Goal: Information Seeking & Learning: Find specific page/section

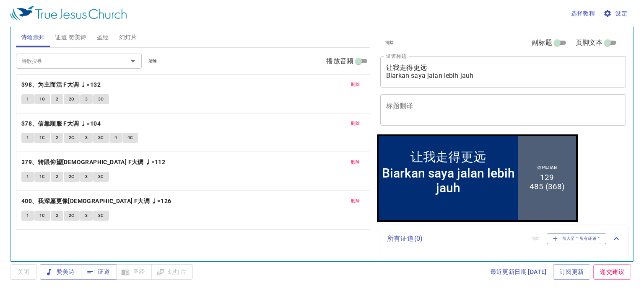
click at [73, 40] on span "证道 赞美诗" at bounding box center [70, 37] width 31 height 10
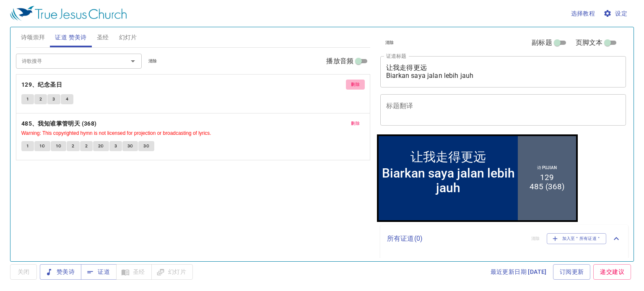
click at [358, 83] on span "删除" at bounding box center [355, 85] width 9 height 8
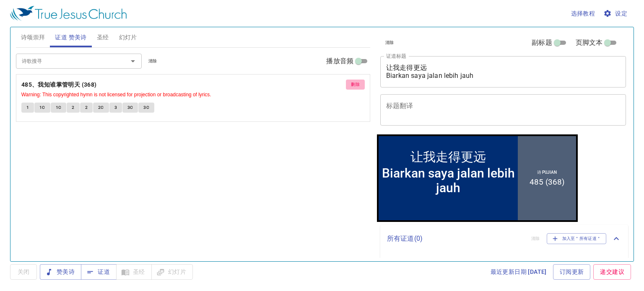
click at [354, 84] on span "删除" at bounding box center [355, 85] width 9 height 8
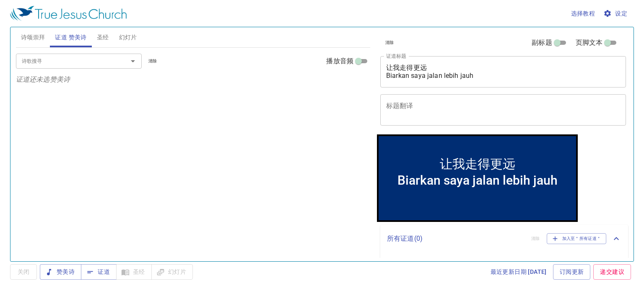
click at [41, 60] on input "诗歌搜寻" at bounding box center [66, 61] width 96 height 10
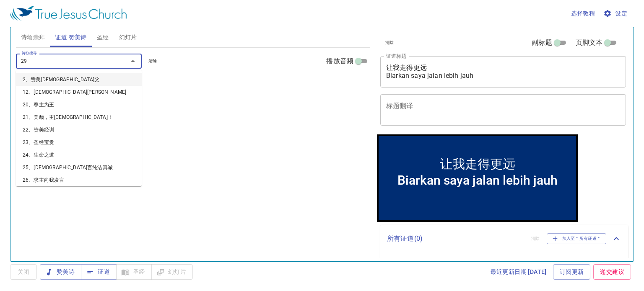
type input "296"
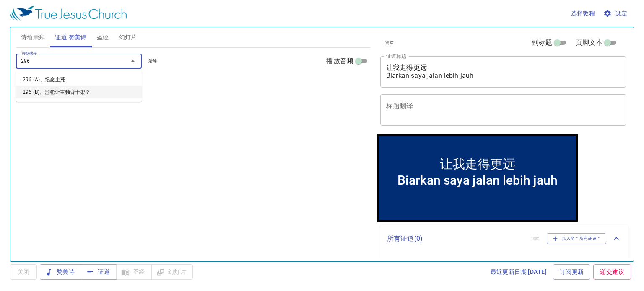
click at [57, 93] on li "296 (B)、岂能让主独背十架？" at bounding box center [79, 92] width 126 height 13
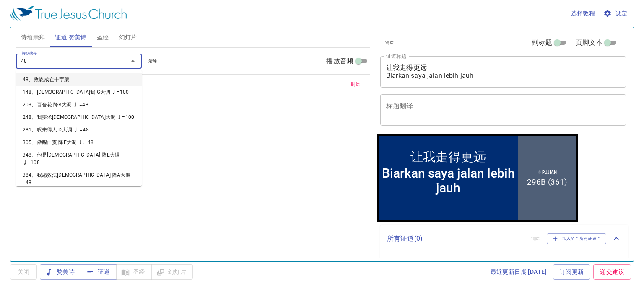
type input "482"
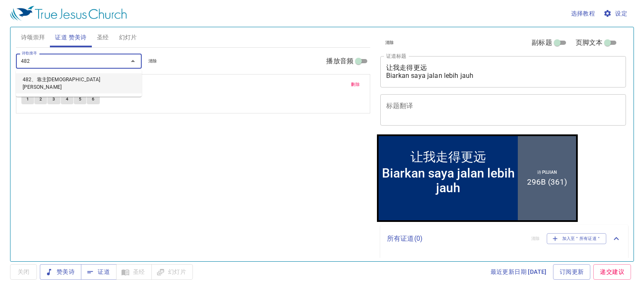
click at [75, 83] on li "482、靠主耶稣得胜" at bounding box center [79, 83] width 126 height 20
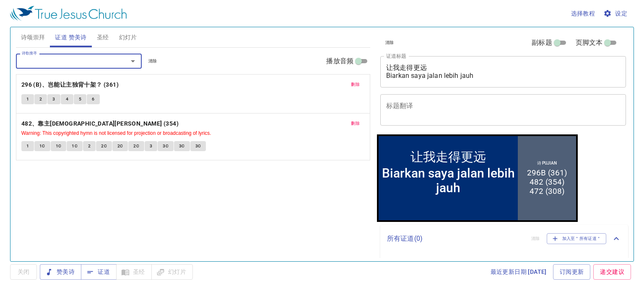
type input "472"
click li "472、主是罪人的朋友"
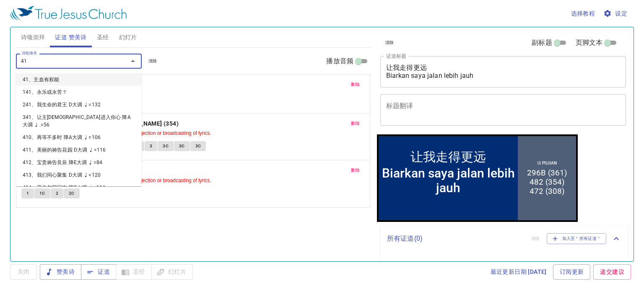
type input "410"
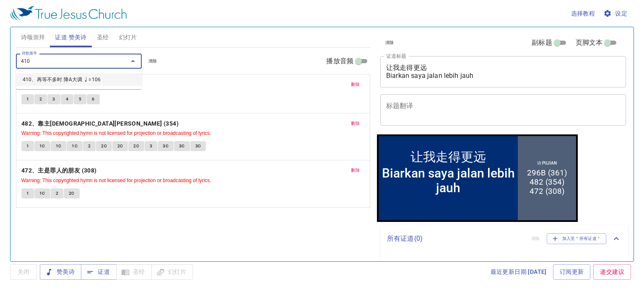
click at [31, 77] on li "410、再等不多时 降A大调 ♩=106" at bounding box center [79, 79] width 126 height 13
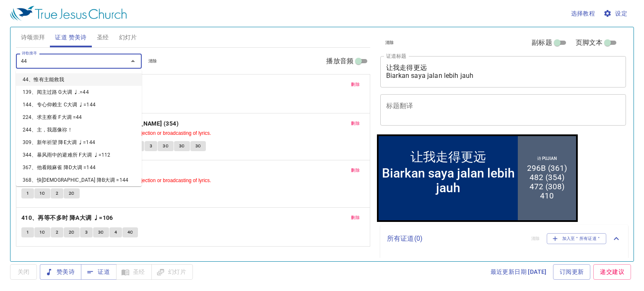
type input "449"
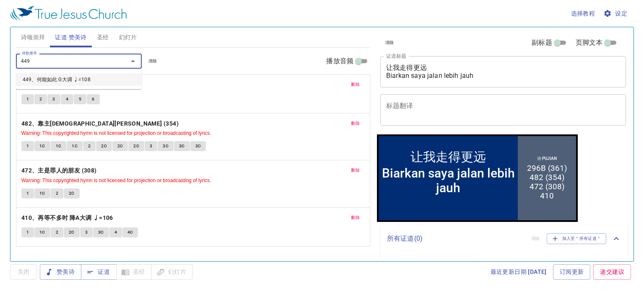
click at [54, 79] on li "449、何能如此 G大调 ♩=108" at bounding box center [79, 79] width 126 height 13
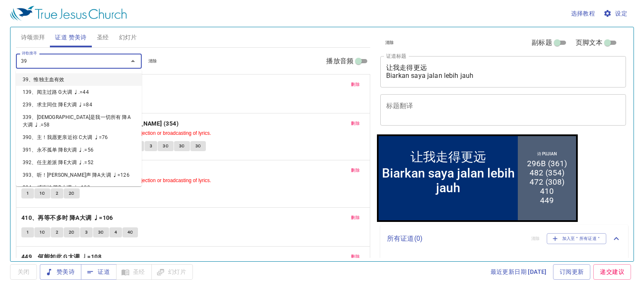
type input "398"
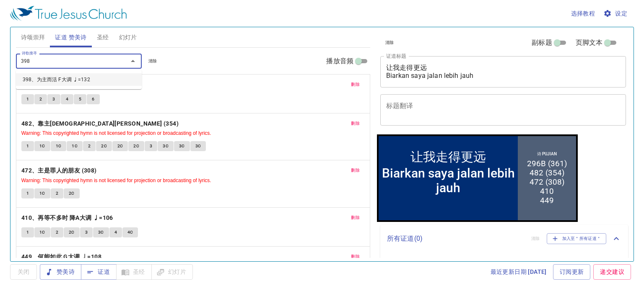
click at [40, 80] on li "398、为主而活 F大调 ♩=132" at bounding box center [79, 79] width 126 height 13
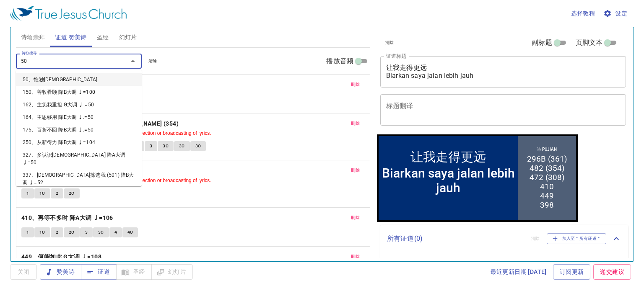
type input "501"
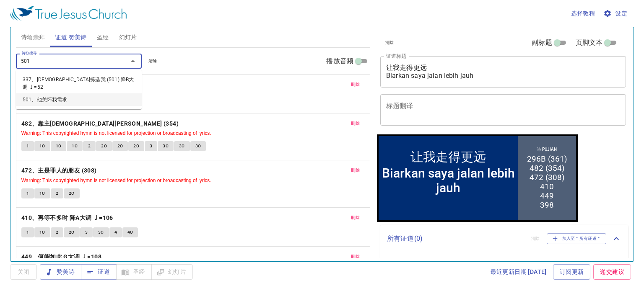
click at [55, 93] on li "501、他关怀我需求" at bounding box center [79, 99] width 126 height 13
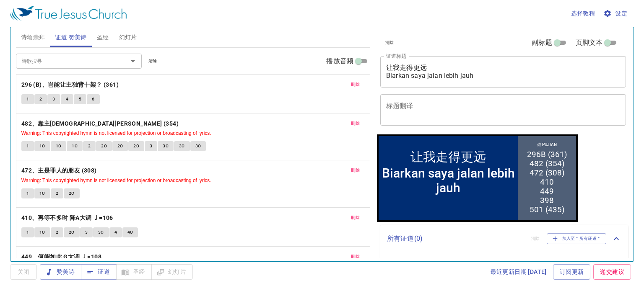
click at [528, 109] on textarea "标题翻译" at bounding box center [503, 110] width 234 height 16
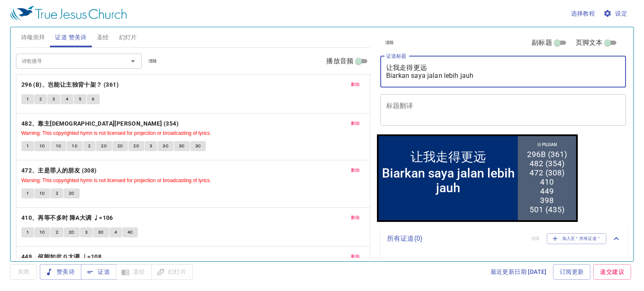
click at [482, 75] on textarea "让我走得更远 Biarkan saya jalan lebih jauh" at bounding box center [503, 72] width 234 height 16
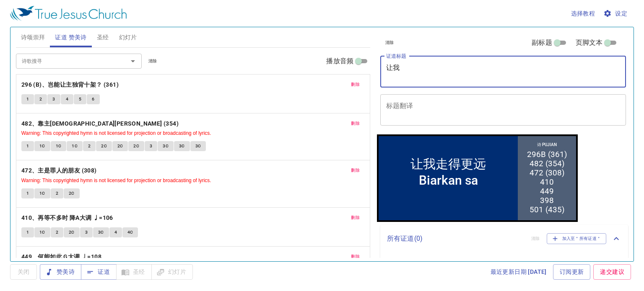
type textarea "让"
type textarea "x"
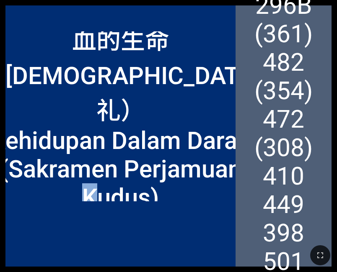
drag, startPoint x: 148, startPoint y: 187, endPoint x: 156, endPoint y: 176, distance: 14.4
click at [156, 175] on div "血的生命（[DEMOGRAPHIC_DATA]礼） Kehidupan Dalam Darah ([DEMOGRAPHIC_DATA])" at bounding box center [120, 116] width 230 height 170
click at [144, 6] on div "血的生命（[DEMOGRAPHIC_DATA]礼） Kehidupan Dalam Darah ([DEMOGRAPHIC_DATA]) 血的生命（[DEMO…" at bounding box center [168, 135] width 326 height 261
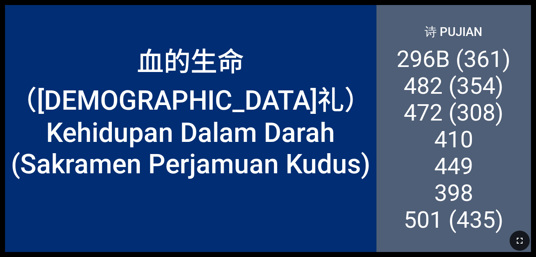
click at [337, 237] on icon "button" at bounding box center [520, 241] width 10 height 10
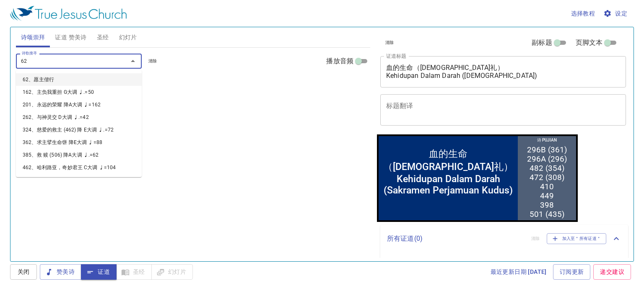
click at [50, 80] on li "62、愿主偕行" at bounding box center [79, 79] width 126 height 13
type input "62、愿主偕行"
click at [189, 145] on div "诗歌搜寻 62、愿主偕行 诗歌搜寻 清除 播放音频 诗颂崇拜还未选赞美诗" at bounding box center [193, 151] width 354 height 207
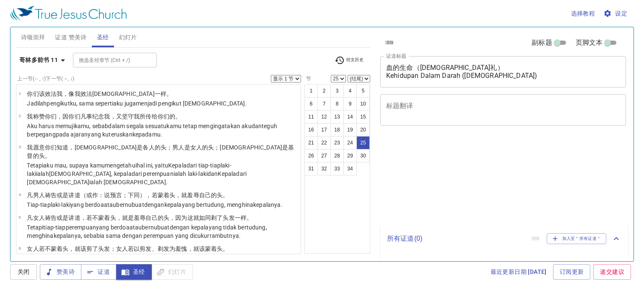
select select "25"
select select "29"
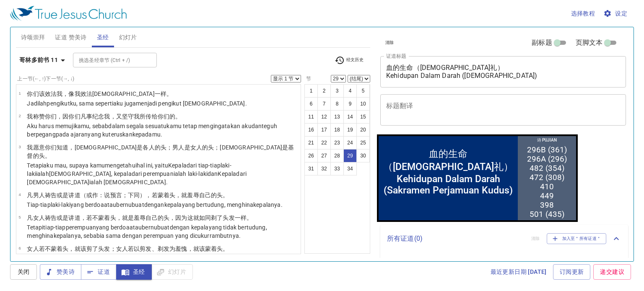
scroll to position [802, 0]
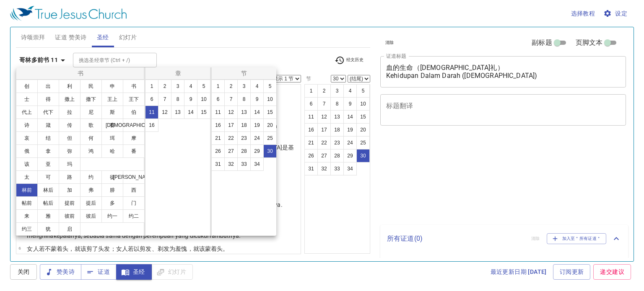
select select "30"
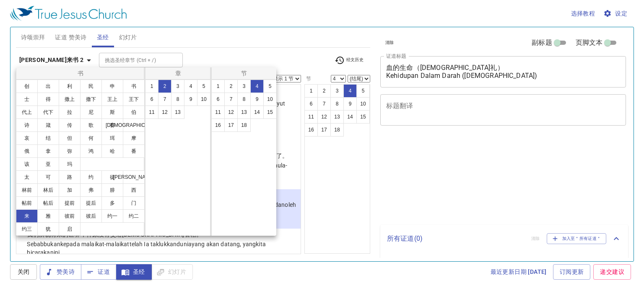
select select "4"
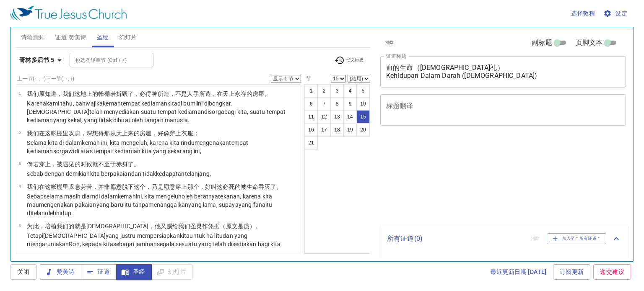
select select "15"
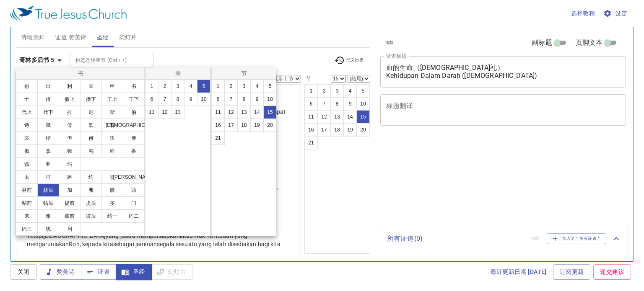
select select "15"
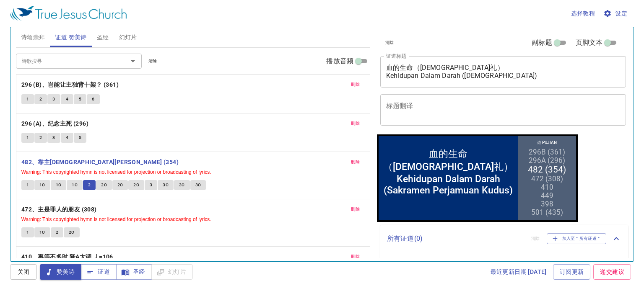
click at [104, 181] on span "2C" at bounding box center [104, 185] width 6 height 8
click at [103, 181] on span "2C" at bounding box center [104, 185] width 6 height 8
click at [104, 181] on span "2C" at bounding box center [104, 185] width 6 height 8
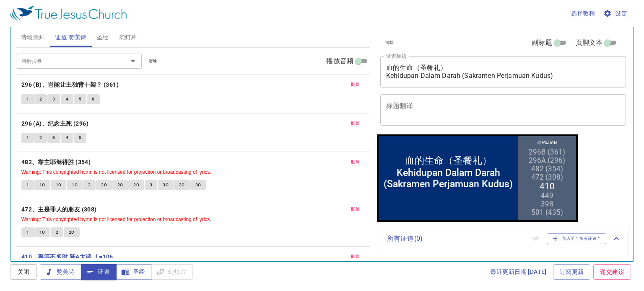
click at [27, 267] on span "1" at bounding box center [27, 271] width 3 height 8
click at [26, 267] on span "1" at bounding box center [27, 271] width 3 height 8
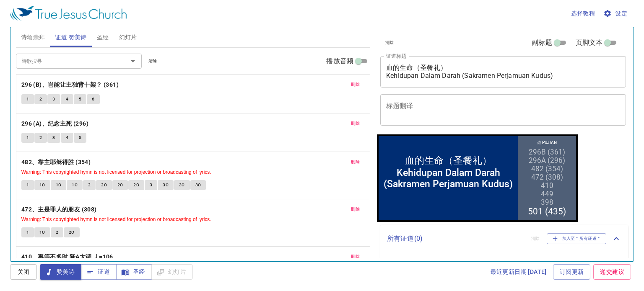
scroll to position [150, 0]
